Goal: Transaction & Acquisition: Purchase product/service

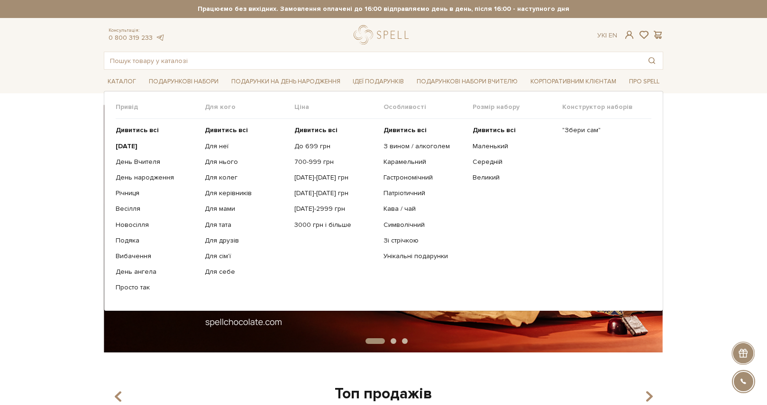
click at [107, 142] on div "Привід Дивитись всі" at bounding box center [383, 201] width 559 height 220
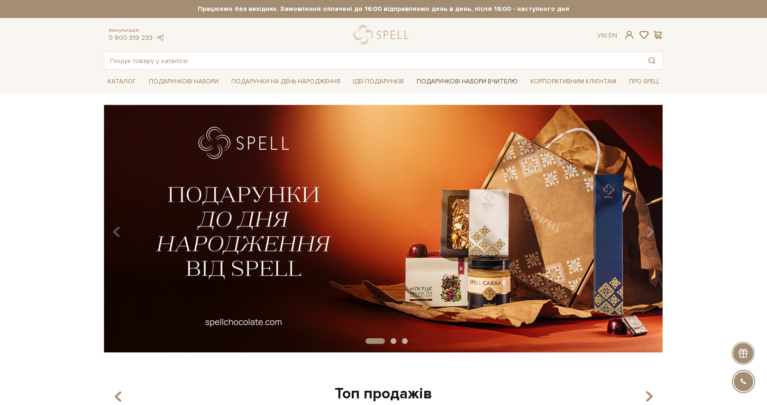
click at [449, 85] on link "Подарункові набори Вчителю" at bounding box center [467, 81] width 109 height 16
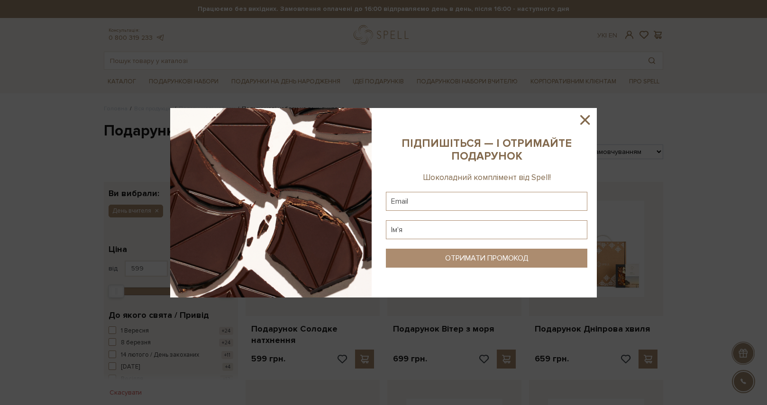
click at [585, 119] on icon at bounding box center [584, 119] width 9 height 9
click at [585, 119] on div at bounding box center [383, 202] width 767 height 405
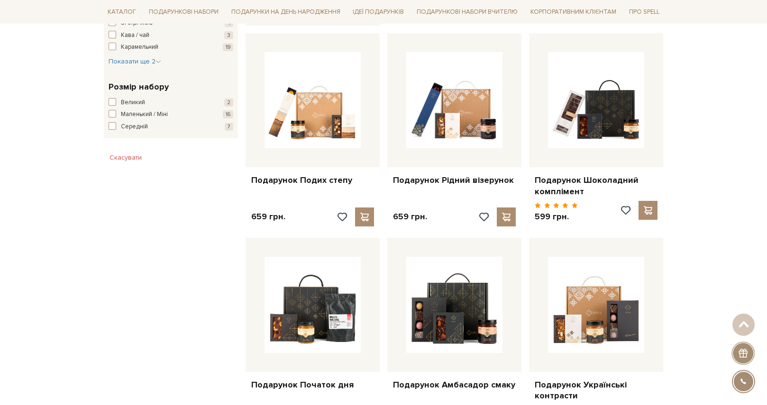
scroll to position [551, 0]
click at [714, 199] on div "Головна Вся продукція Подарункові набори Подарункові набори на день вчителя Под…" at bounding box center [383, 390] width 767 height 1673
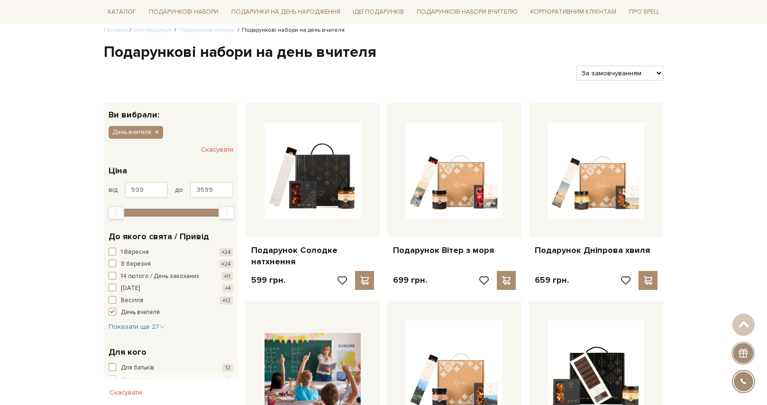
scroll to position [82, 0]
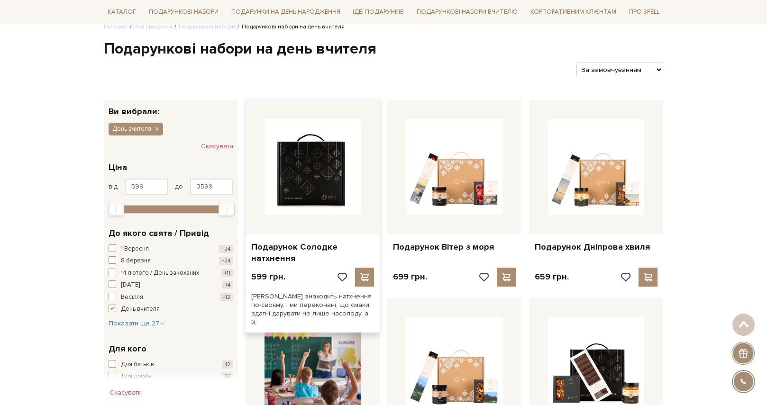
click at [298, 171] on img at bounding box center [313, 167] width 96 height 96
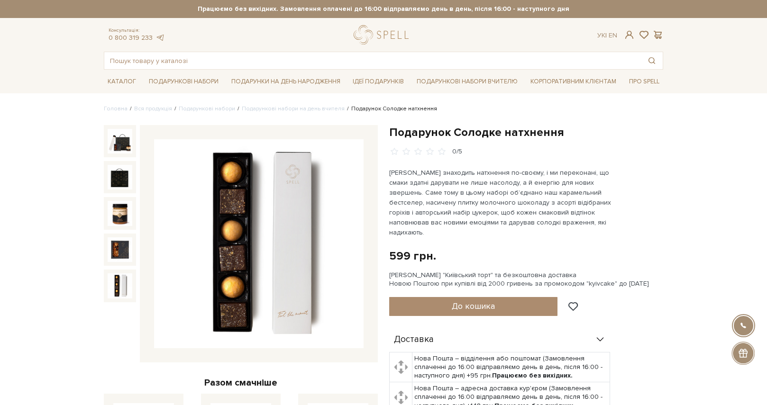
click at [124, 276] on img at bounding box center [120, 286] width 25 height 25
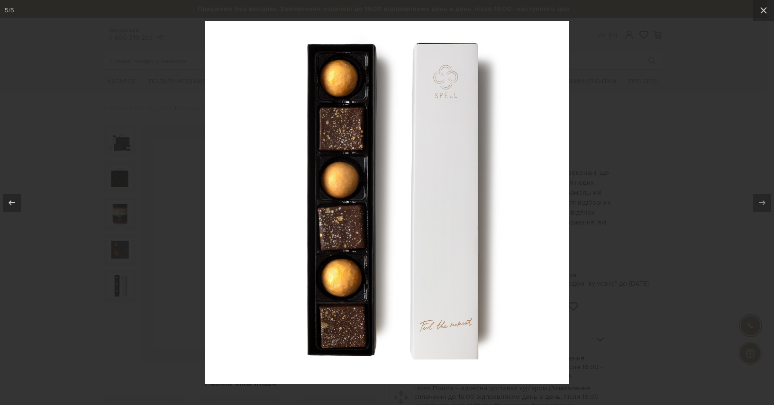
click at [123, 275] on div at bounding box center [387, 202] width 774 height 405
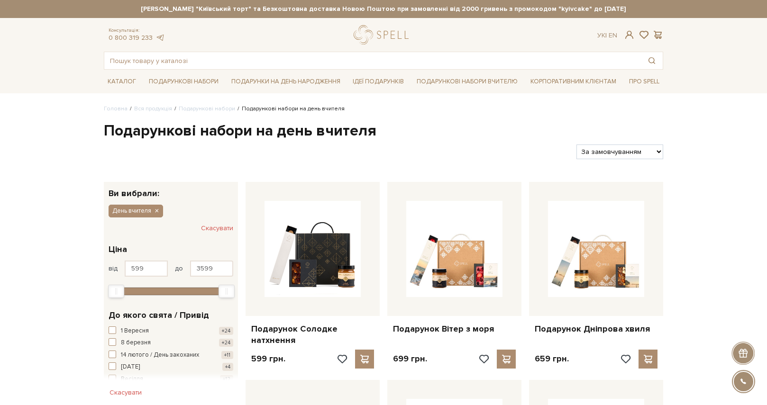
click at [617, 137] on h1 "Подарункові набори на день вчителя" at bounding box center [383, 131] width 559 height 20
click at [617, 151] on select "За замовчуванням За Ціною (зростання) За Ціною (зменшення) Новинки За популярні…" at bounding box center [619, 152] width 87 height 15
select select "https://spellchocolate.com/our-productions/podarunkovi-box/den-vchitelja?sort=p…"
click at [576, 145] on select "За замовчуванням За Ціною (зростання) За Ціною (зменшення) Новинки За популярні…" at bounding box center [619, 152] width 87 height 15
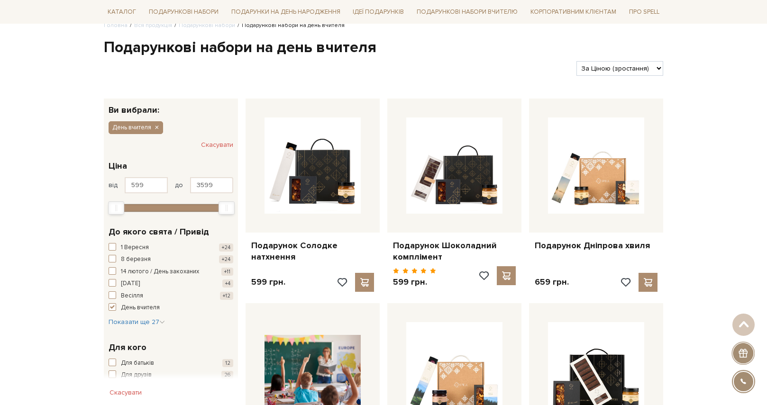
scroll to position [117, 0]
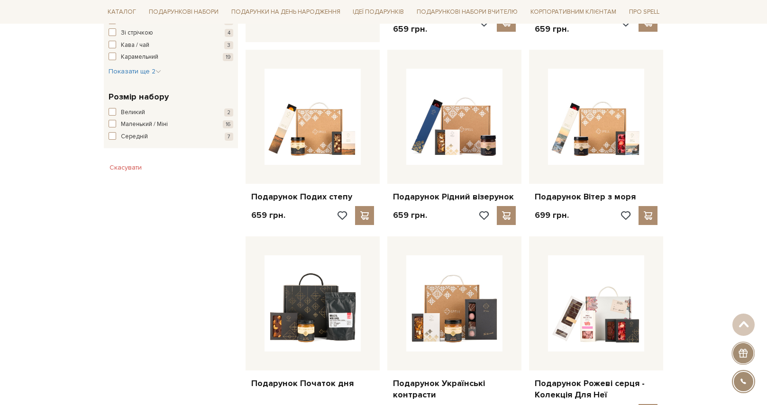
scroll to position [537, 0]
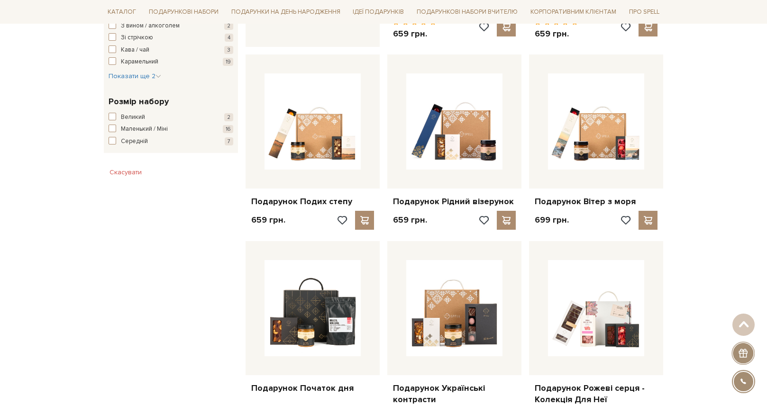
click at [688, 165] on div "Головна Вся продукція Подарункові набори Подарункові набори на день вчителя Под…" at bounding box center [383, 398] width 767 height 1661
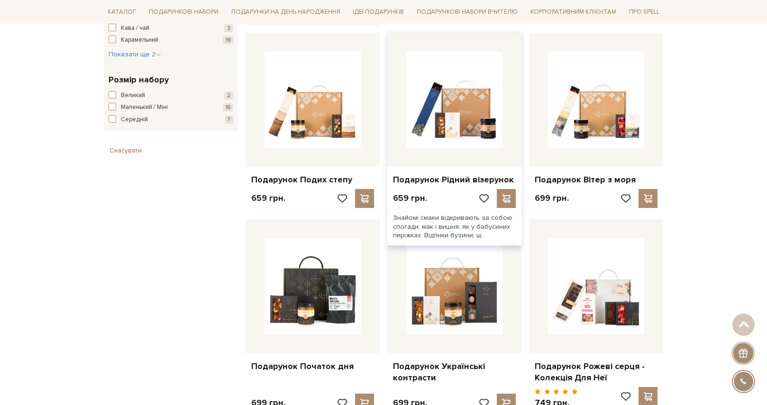
scroll to position [572, 0]
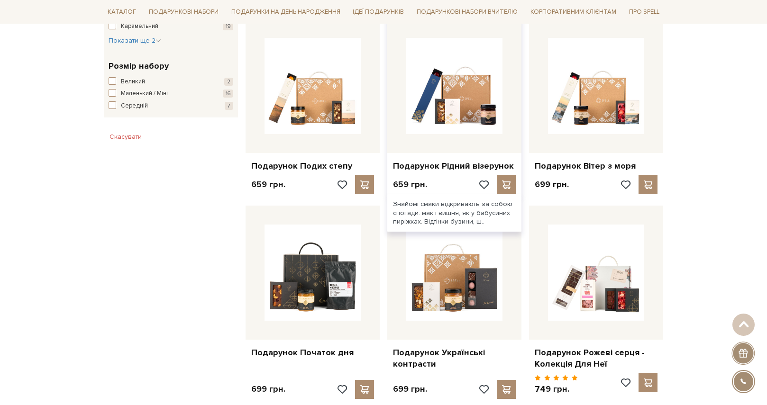
click at [520, 216] on div "Знайомі смаки відкривають за собою спогади: мак і вишня, як у бабусиних пиріжка…" at bounding box center [454, 212] width 134 height 37
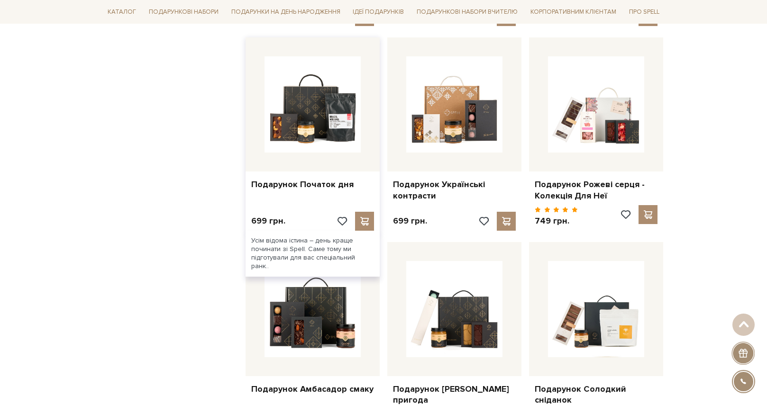
scroll to position [0, 0]
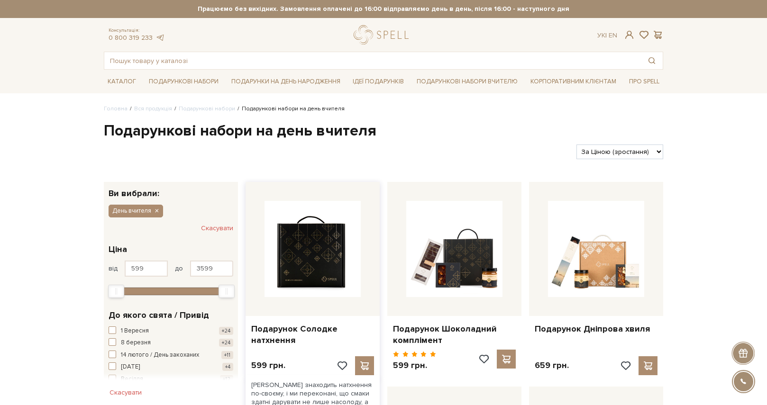
click at [326, 242] on img at bounding box center [313, 249] width 96 height 96
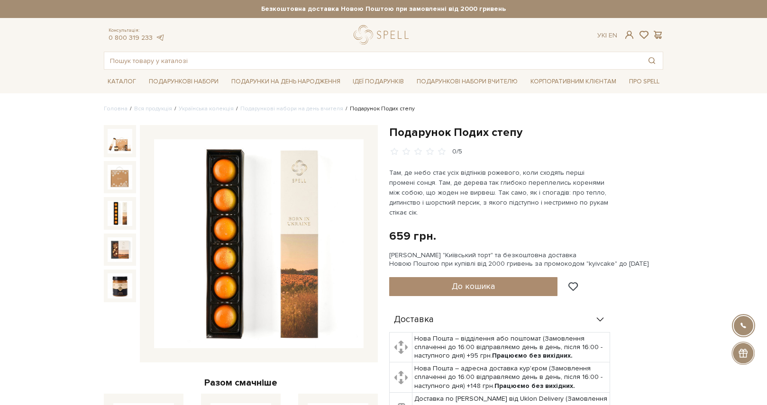
click at [124, 219] on img at bounding box center [120, 213] width 25 height 25
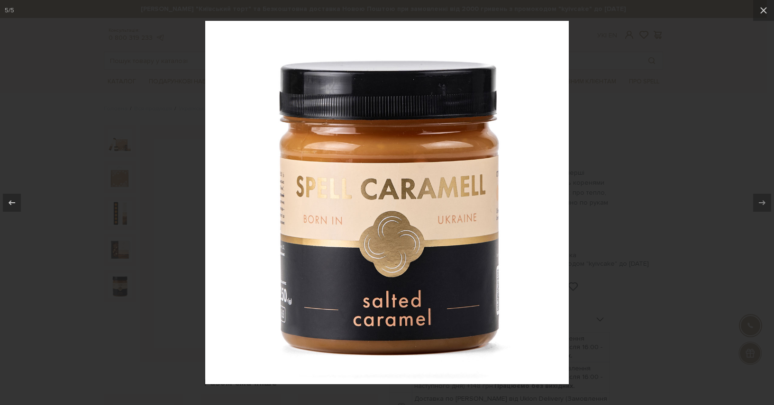
click at [103, 205] on div at bounding box center [387, 202] width 774 height 405
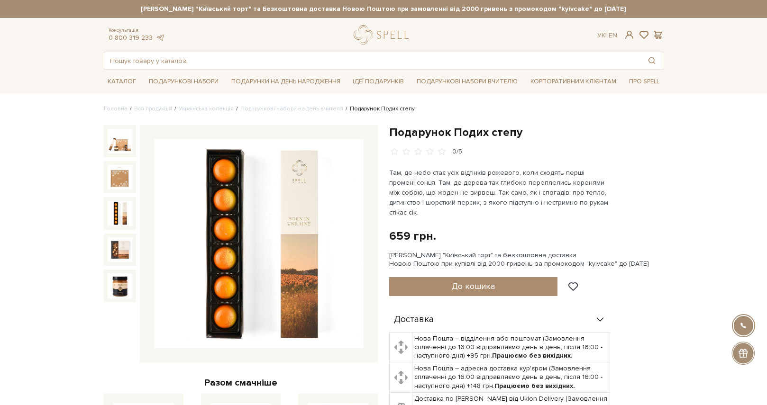
click at [114, 141] on img at bounding box center [120, 141] width 25 height 25
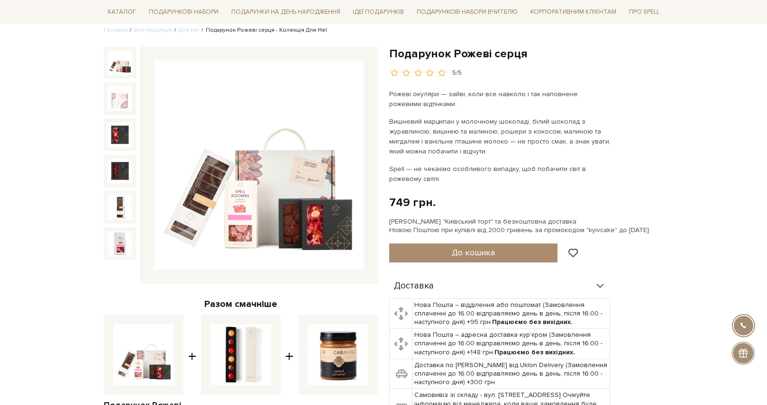
scroll to position [80, 0]
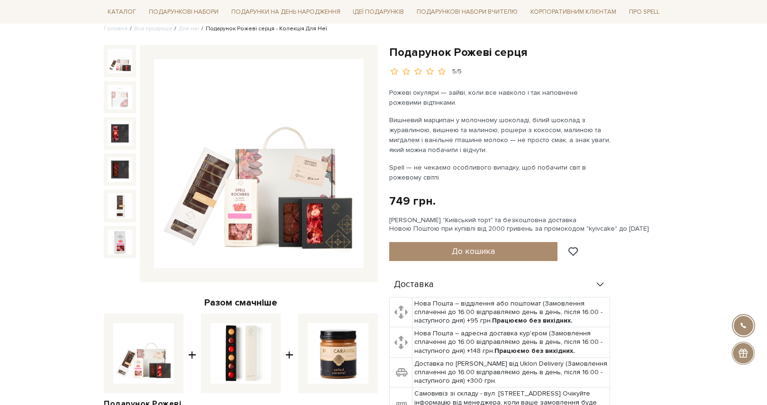
click at [308, 284] on div "Подарунок Рожеві серця 5/5 Разом смачніше Подарунок Рожеві серця - Колекція Для…" at bounding box center [240, 285] width 285 height 481
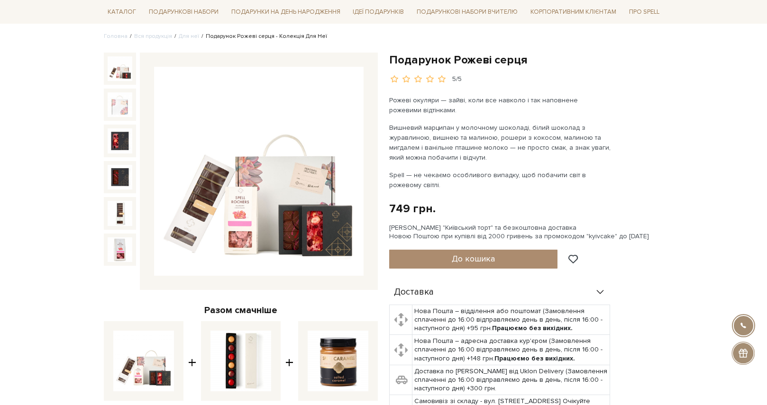
click at [308, 285] on div at bounding box center [259, 172] width 238 height 238
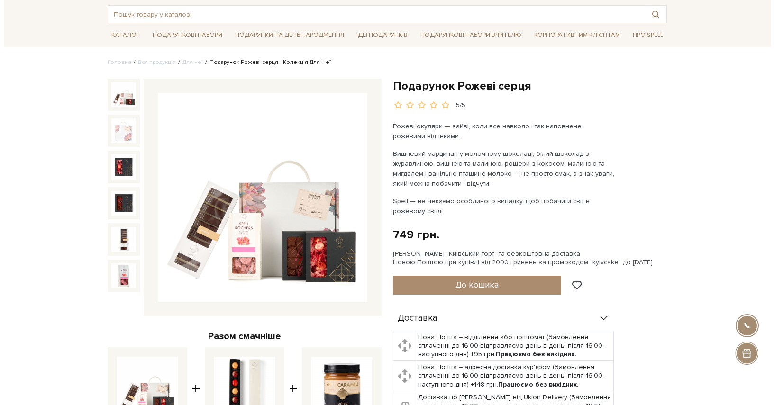
scroll to position [0, 0]
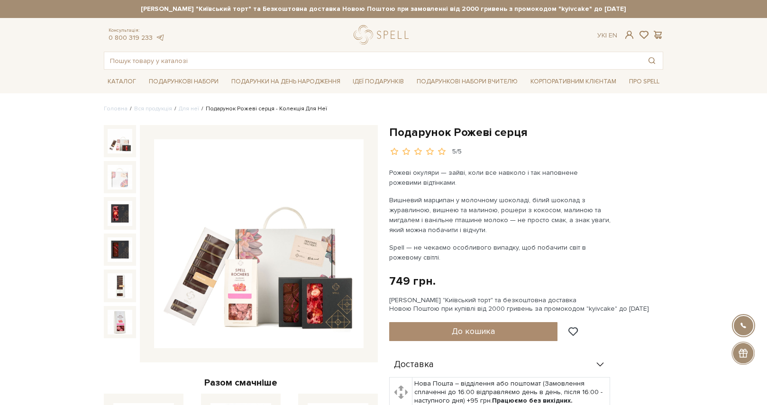
click at [356, 171] on img at bounding box center [259, 244] width 210 height 210
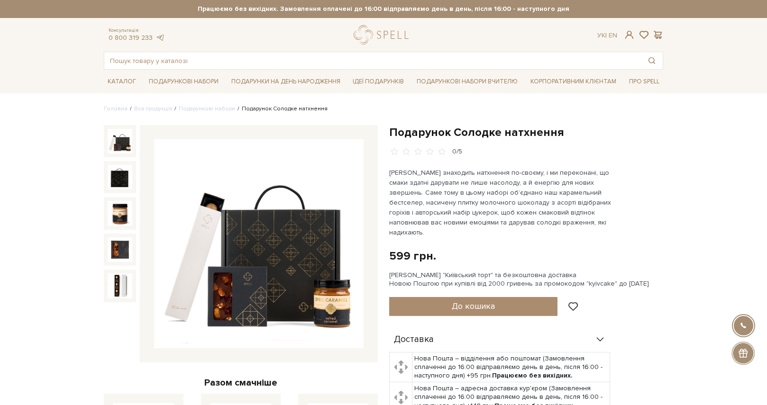
click at [265, 230] on img at bounding box center [259, 244] width 210 height 210
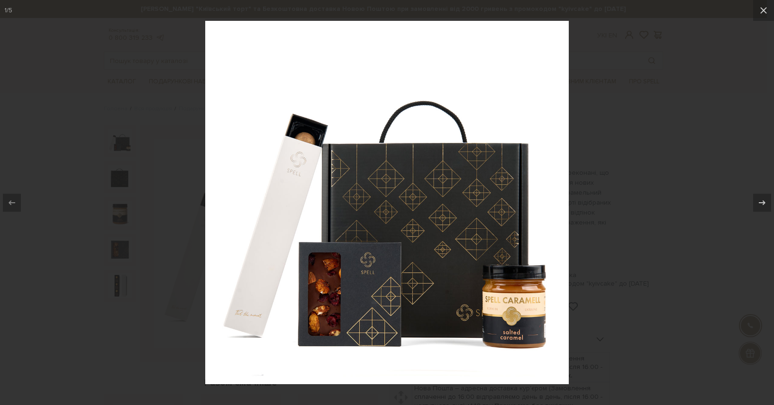
click at [591, 93] on div at bounding box center [387, 202] width 774 height 405
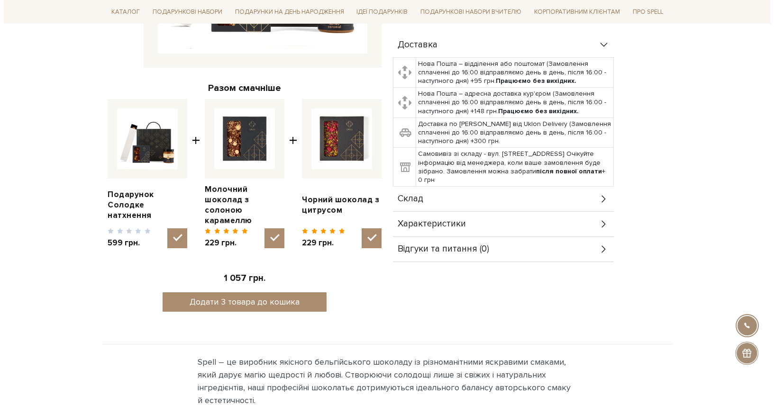
scroll to position [98, 0]
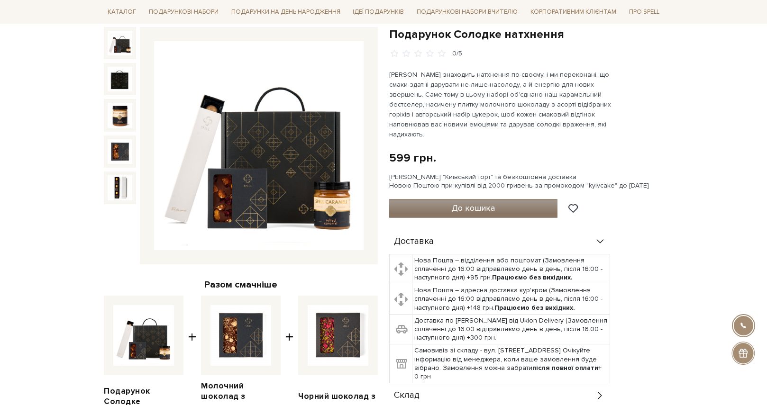
click at [498, 199] on button "До кошика" at bounding box center [473, 208] width 168 height 19
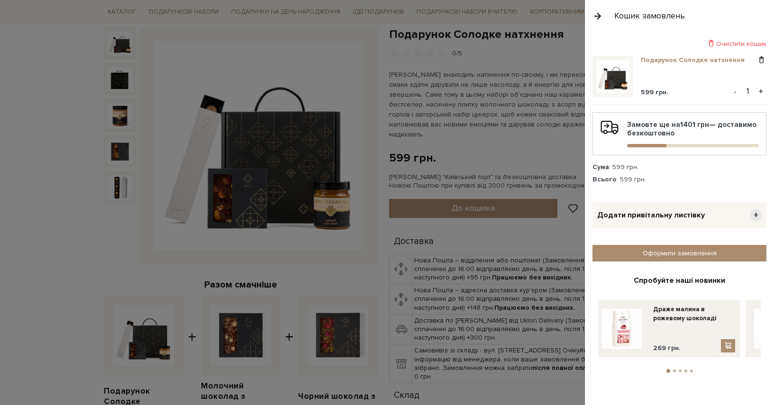
click at [682, 59] on link "Подарунок Солодке натхнення" at bounding box center [696, 60] width 111 height 9
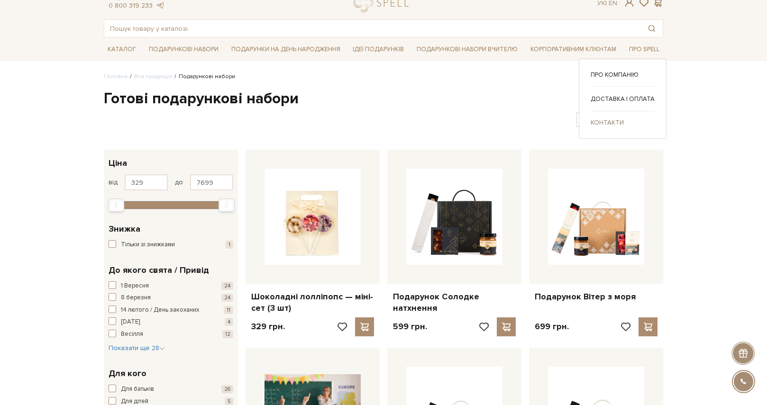
scroll to position [36, 0]
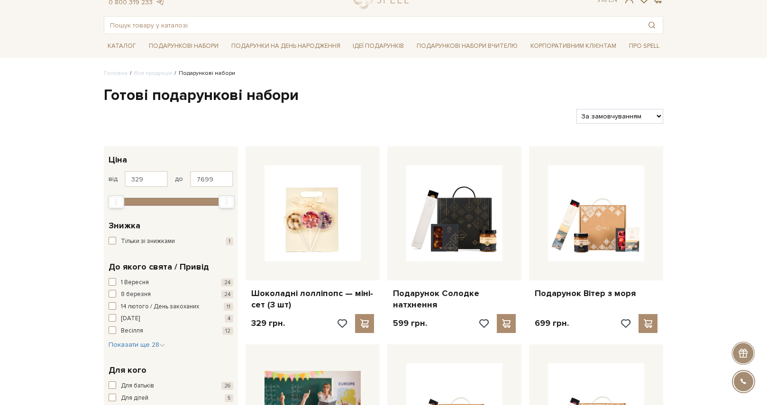
click at [635, 120] on select "За замовчуванням За Ціною (зростання) За Ціною (зменшення) Новинки За популярні…" at bounding box center [619, 116] width 87 height 15
select select "https://spellchocolate.com/our-productions/podarunkovi-box/?sort=p.price&order=…"
click at [576, 109] on select "За замовчуванням За Ціною (зростання) За Ціною (зменшення) Новинки За популярні…" at bounding box center [619, 116] width 87 height 15
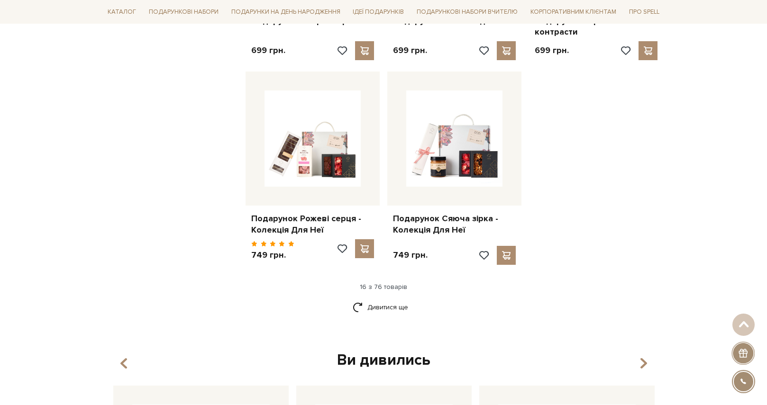
scroll to position [1113, 0]
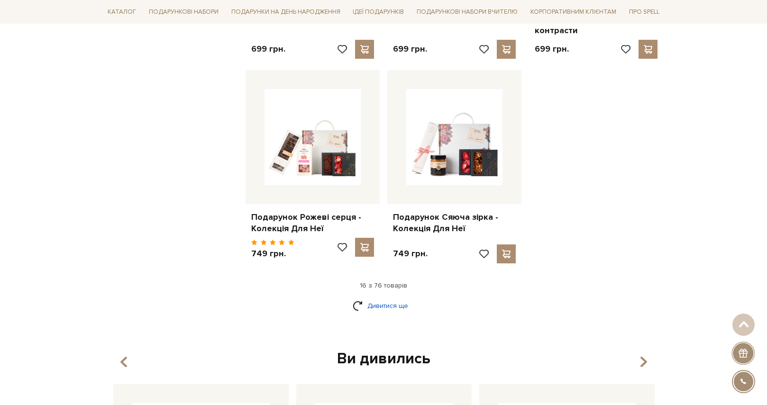
click at [396, 298] on link "Дивитися ще" at bounding box center [384, 306] width 62 height 17
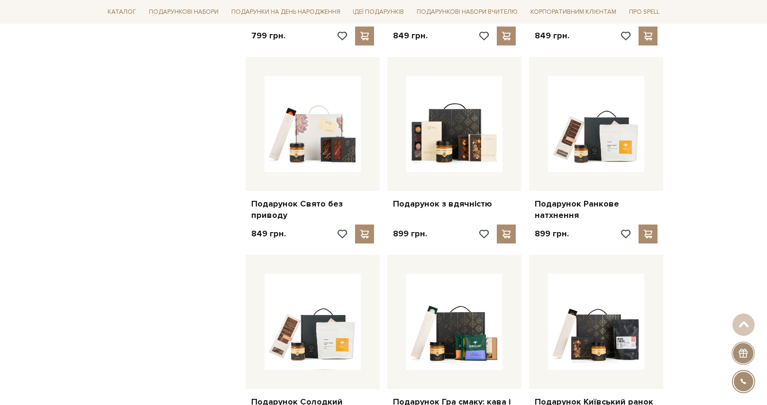
scroll to position [1914, 0]
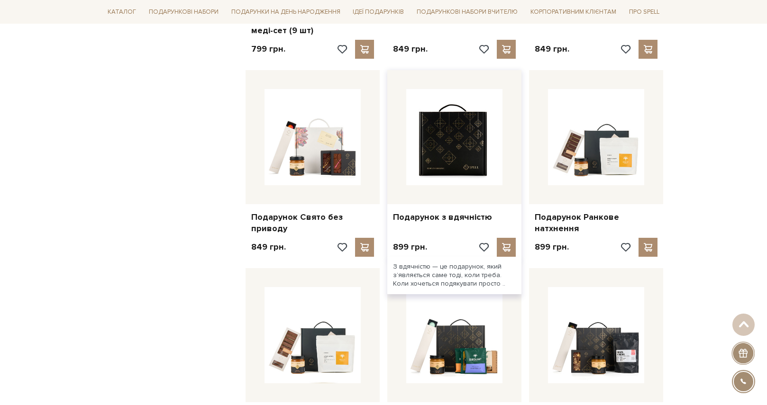
click at [461, 137] on img at bounding box center [454, 137] width 96 height 96
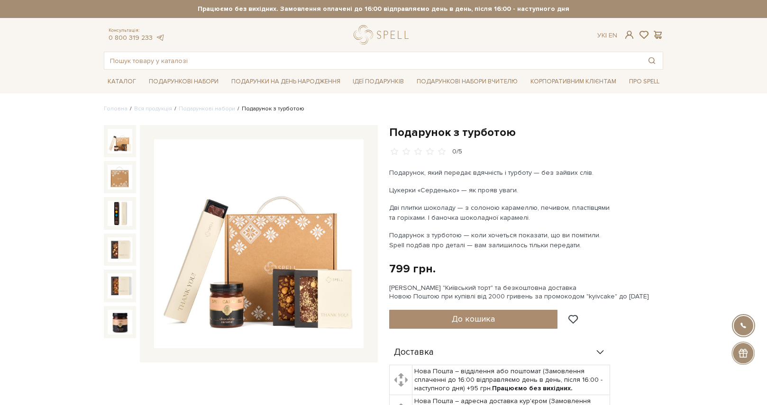
click at [122, 148] on img at bounding box center [120, 141] width 25 height 25
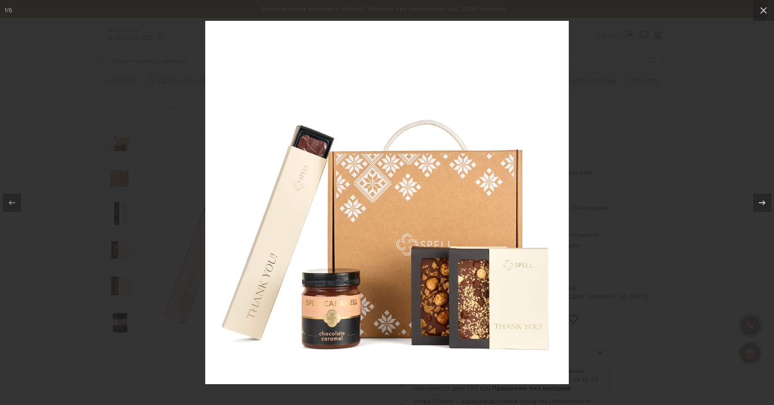
click at [122, 148] on div at bounding box center [387, 202] width 774 height 405
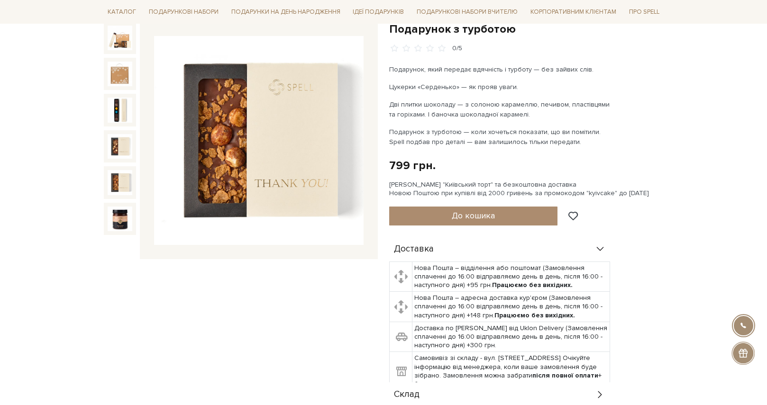
scroll to position [103, 0]
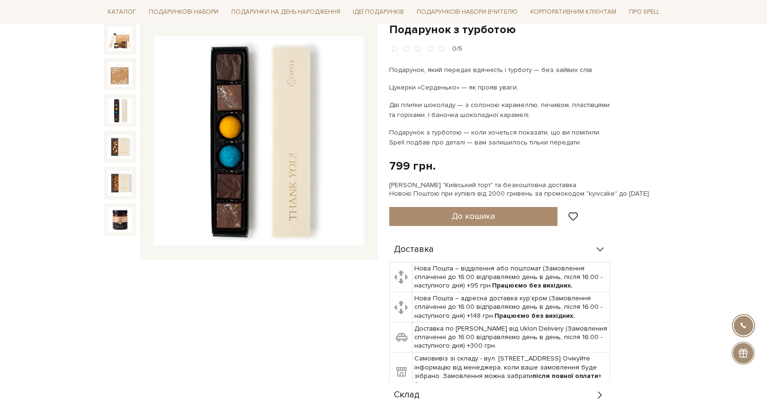
click at [120, 97] on div at bounding box center [120, 110] width 32 height 32
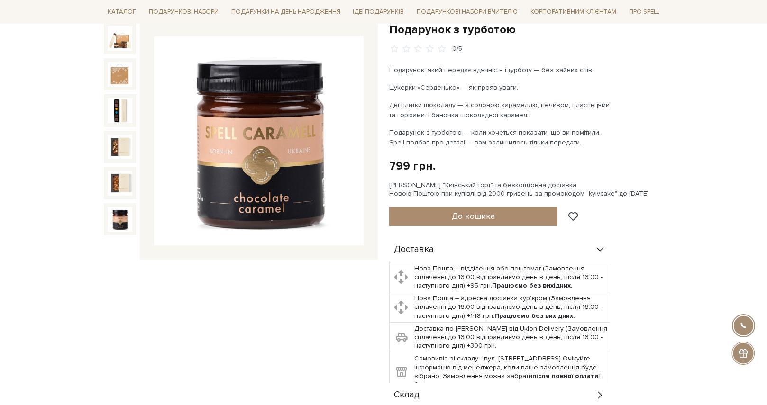
scroll to position [107, 0]
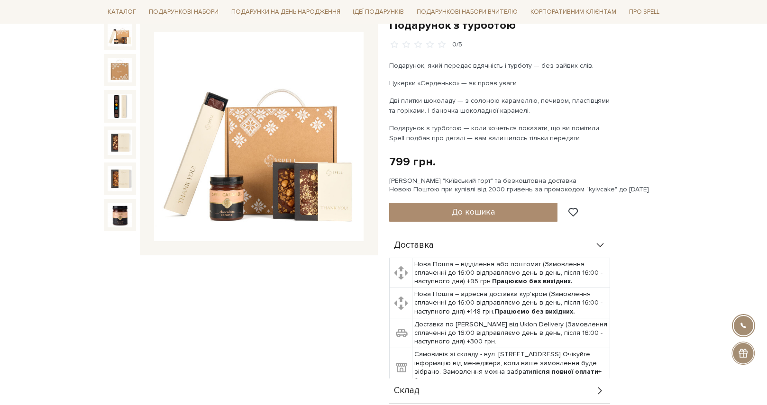
click at [124, 43] on img at bounding box center [120, 34] width 25 height 25
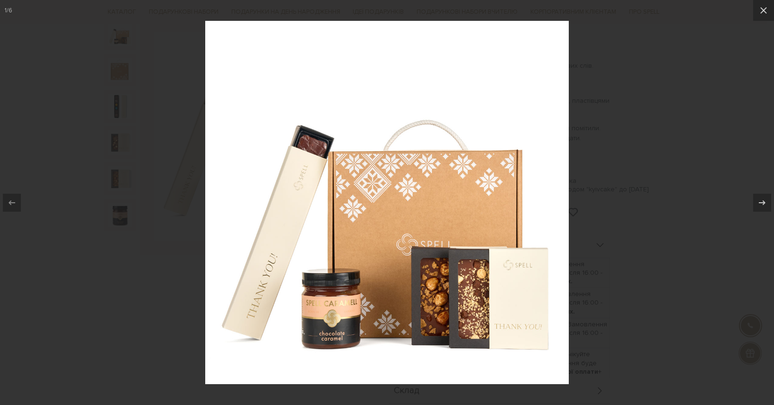
click at [636, 19] on div at bounding box center [387, 202] width 774 height 405
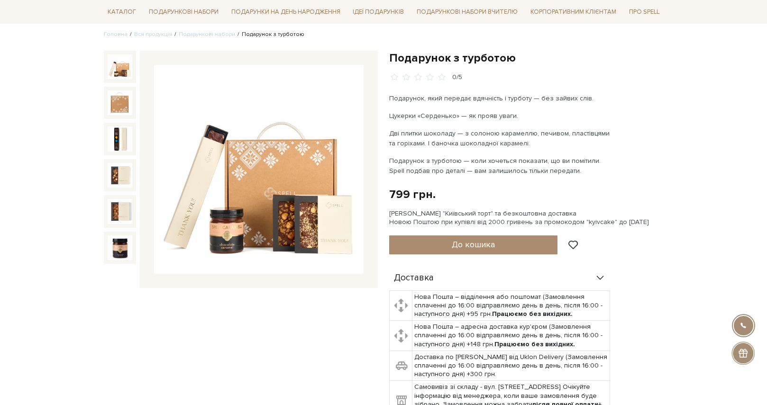
scroll to position [67, 0]
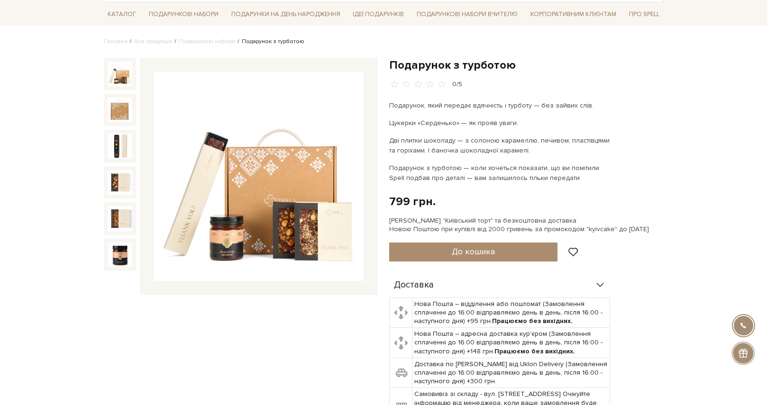
click at [304, 127] on img at bounding box center [259, 177] width 210 height 210
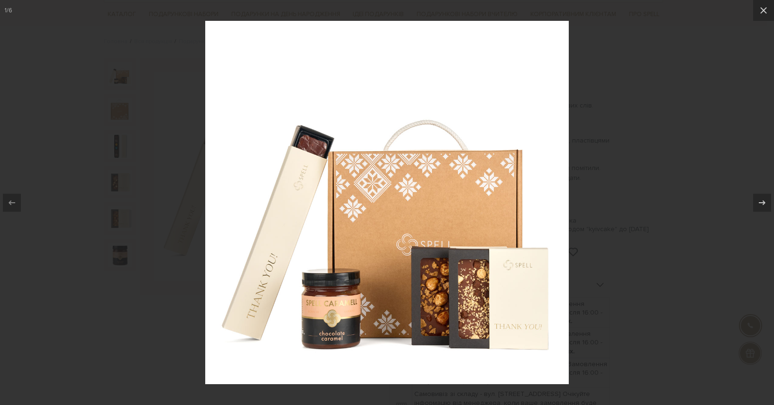
click at [644, 34] on div at bounding box center [387, 202] width 774 height 405
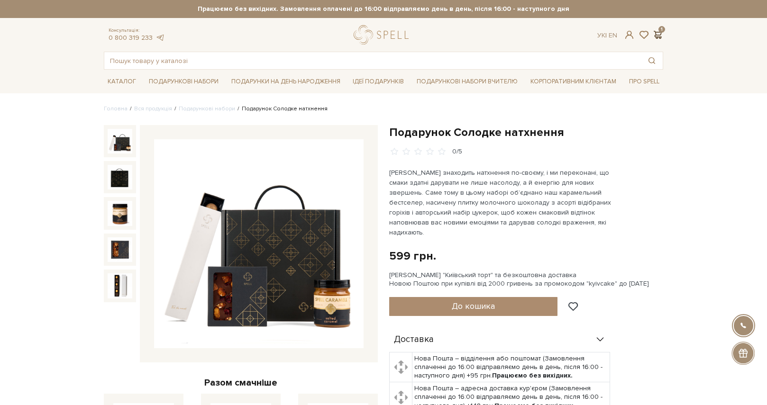
click at [656, 35] on span at bounding box center [657, 35] width 11 height 10
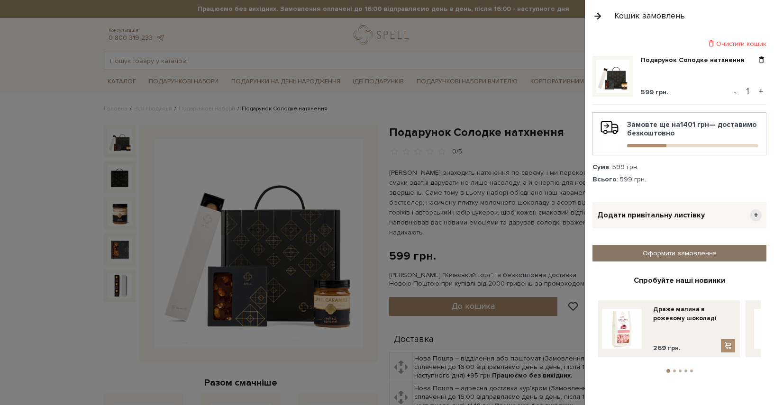
click at [678, 252] on link "Оформити замовлення" at bounding box center [680, 253] width 174 height 17
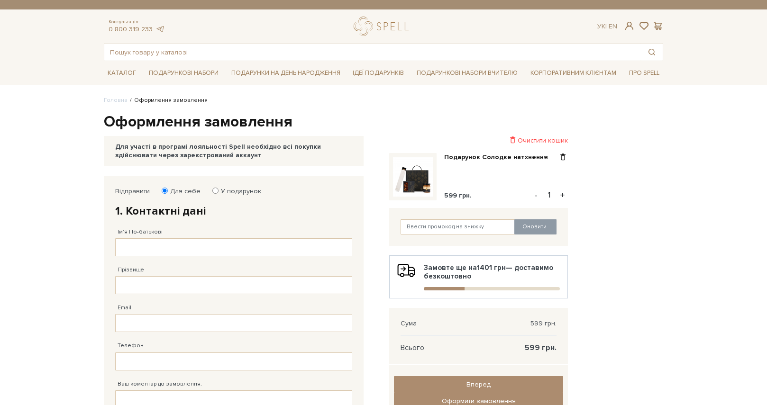
scroll to position [14, 0]
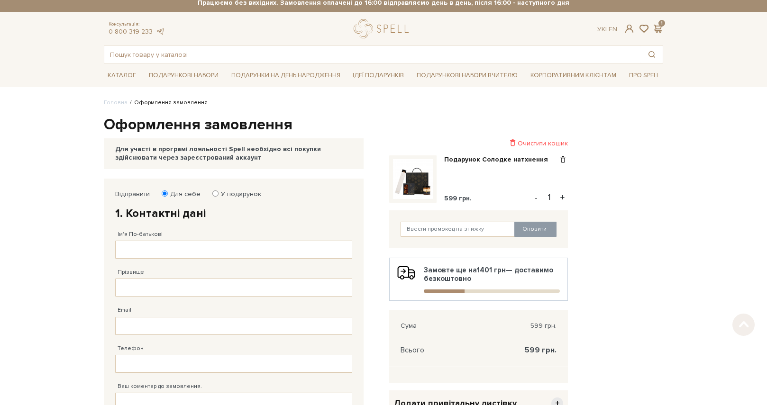
scroll to position [3, 0]
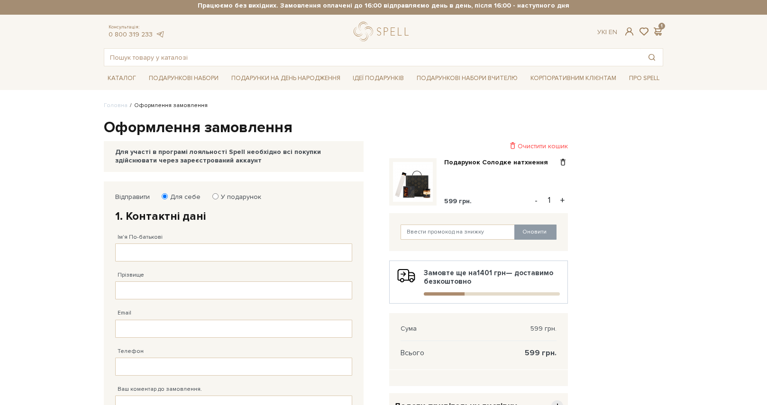
click at [602, 246] on div "Відправити Для себе У подарунок 1. Контактні дані Ім'я По-батькові Заповніть по…" at bounding box center [383, 365] width 571 height 366
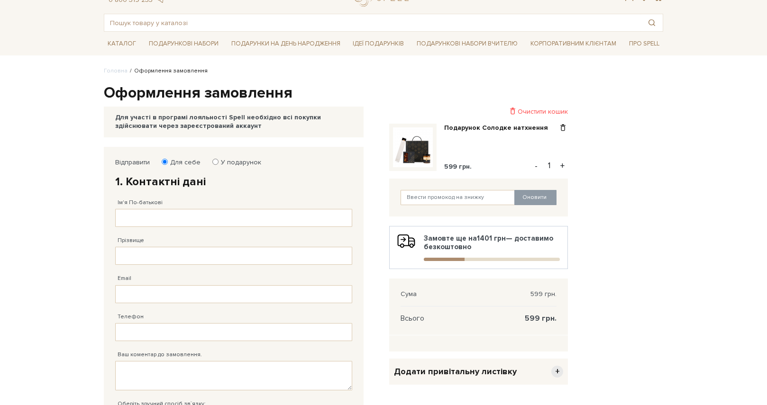
click at [601, 246] on div "Відправити Для себе У подарунок 1. Контактні дані Ім'я По-батькові Заповніть по…" at bounding box center [383, 330] width 571 height 366
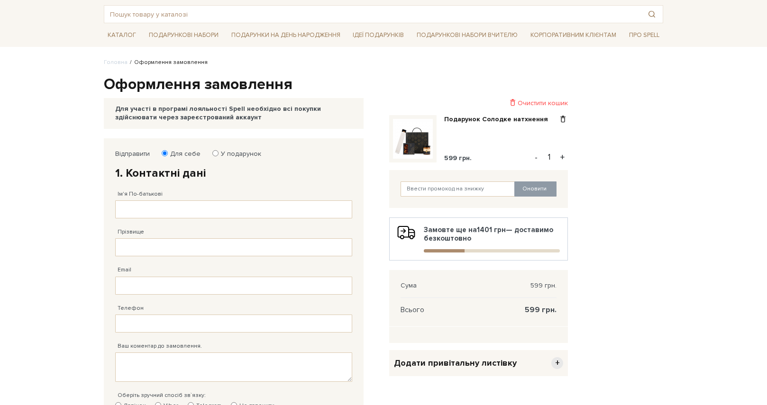
click at [601, 246] on div "Відправити Для себе У подарунок 1. Контактні дані Ім'я По-батькові Заповніть по…" at bounding box center [383, 321] width 571 height 366
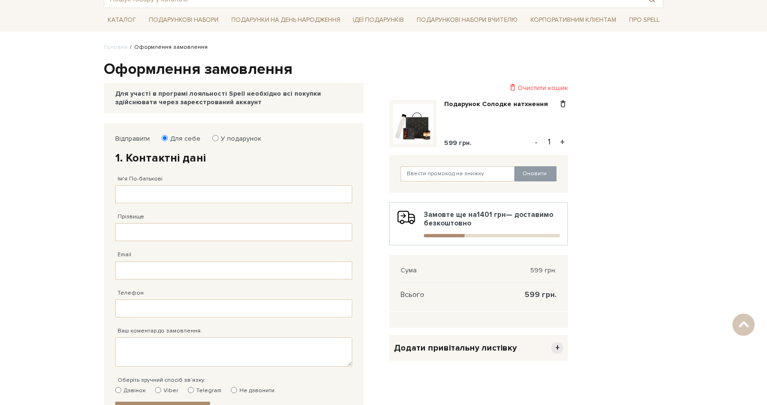
click at [601, 246] on div "Відправити Для себе У подарунок 1. Контактні дані Ім'я По-батькові Заповніть по…" at bounding box center [383, 306] width 571 height 366
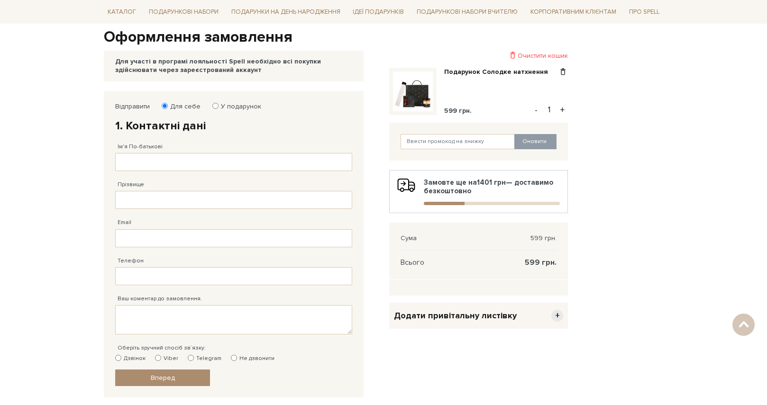
click at [601, 246] on div "Відправити Для себе У подарунок 1. Контактні дані Ім'я По-батькові Заповніть по…" at bounding box center [383, 274] width 571 height 366
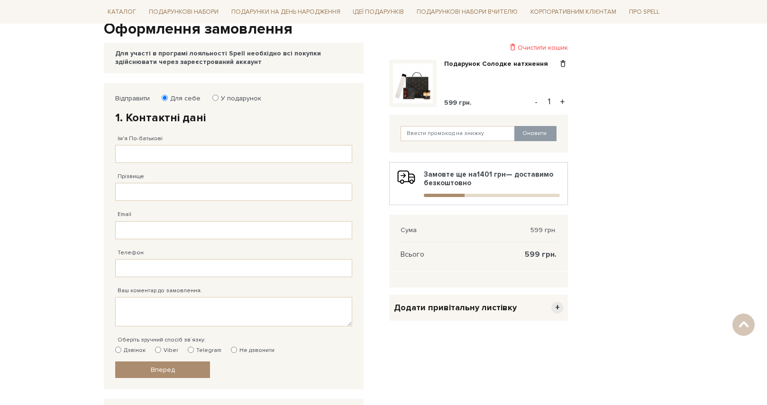
scroll to position [104, 0]
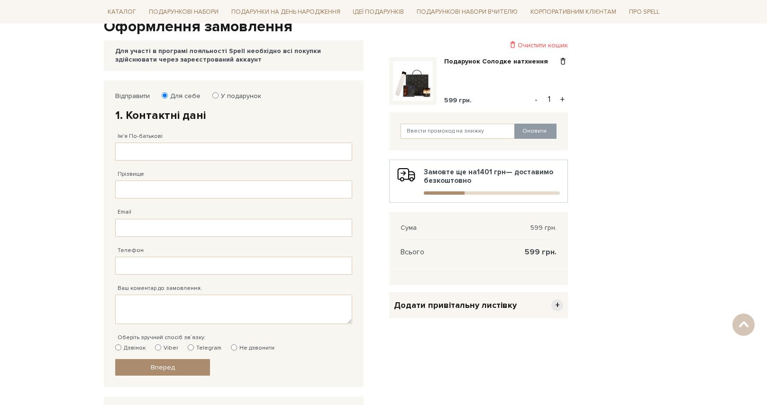
click at [465, 173] on div "Замовте ще на 1401 грн — доставимо безкоштовно" at bounding box center [478, 181] width 163 height 27
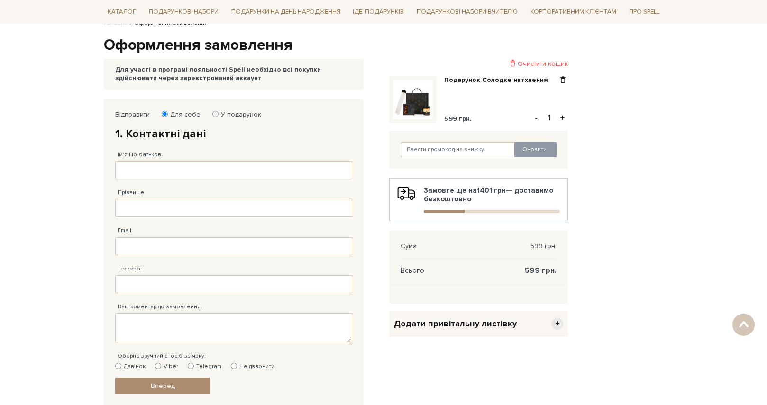
scroll to position [79, 0]
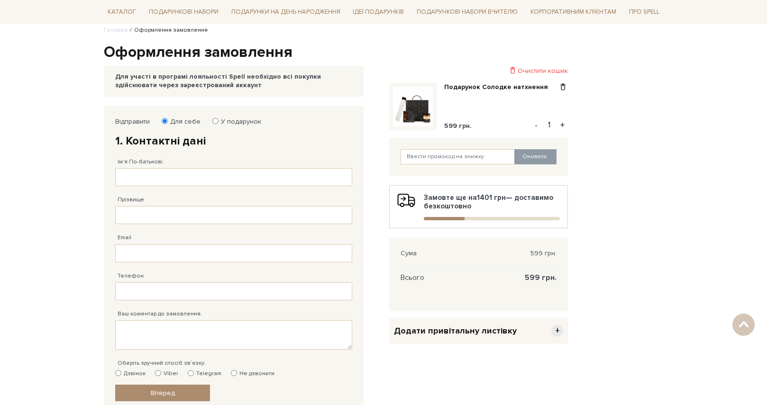
click at [416, 102] on img at bounding box center [413, 107] width 40 height 40
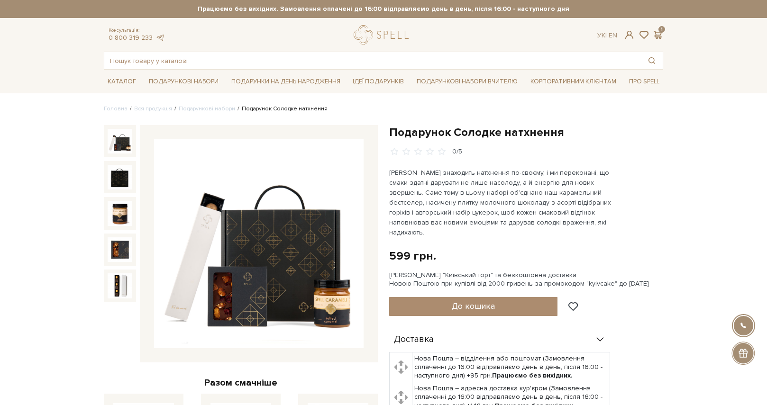
click at [241, 228] on img at bounding box center [259, 244] width 210 height 210
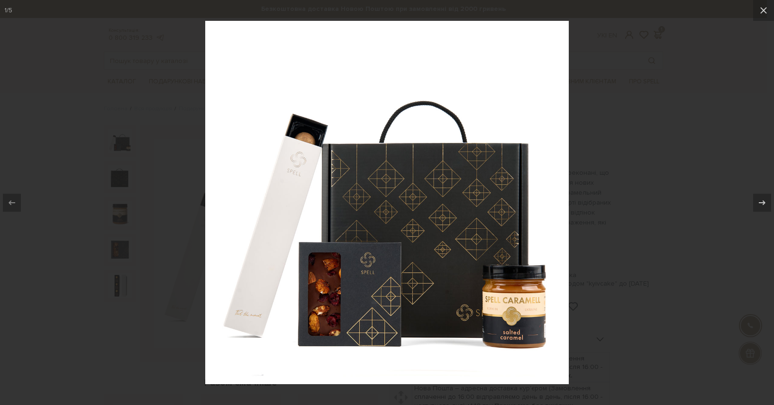
click at [689, 196] on div at bounding box center [387, 202] width 774 height 405
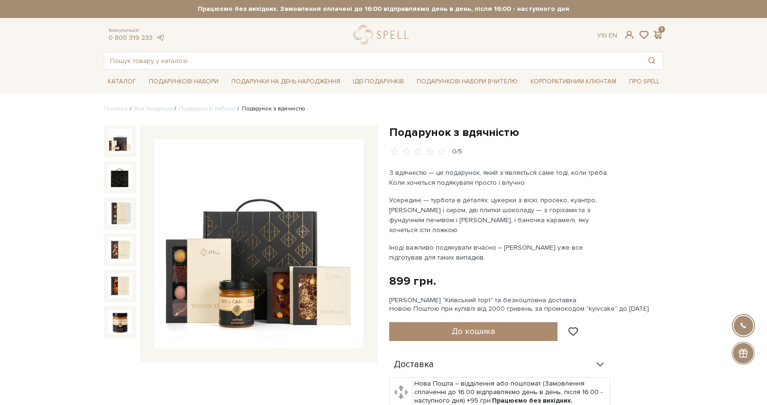
click at [257, 285] on img at bounding box center [259, 244] width 210 height 210
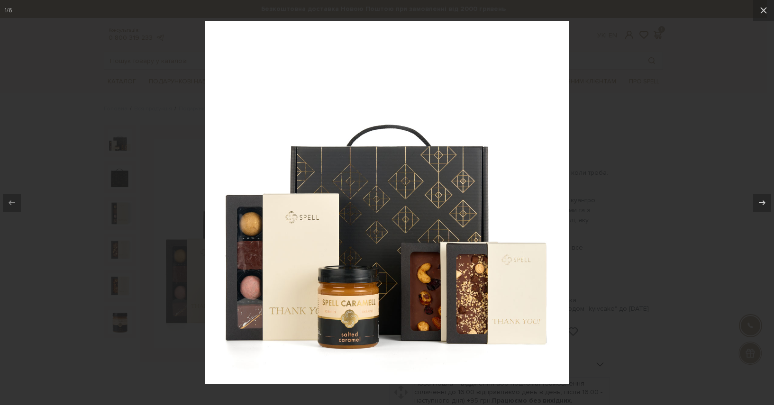
click at [111, 149] on div at bounding box center [387, 202] width 774 height 405
